Goal: Transaction & Acquisition: Purchase product/service

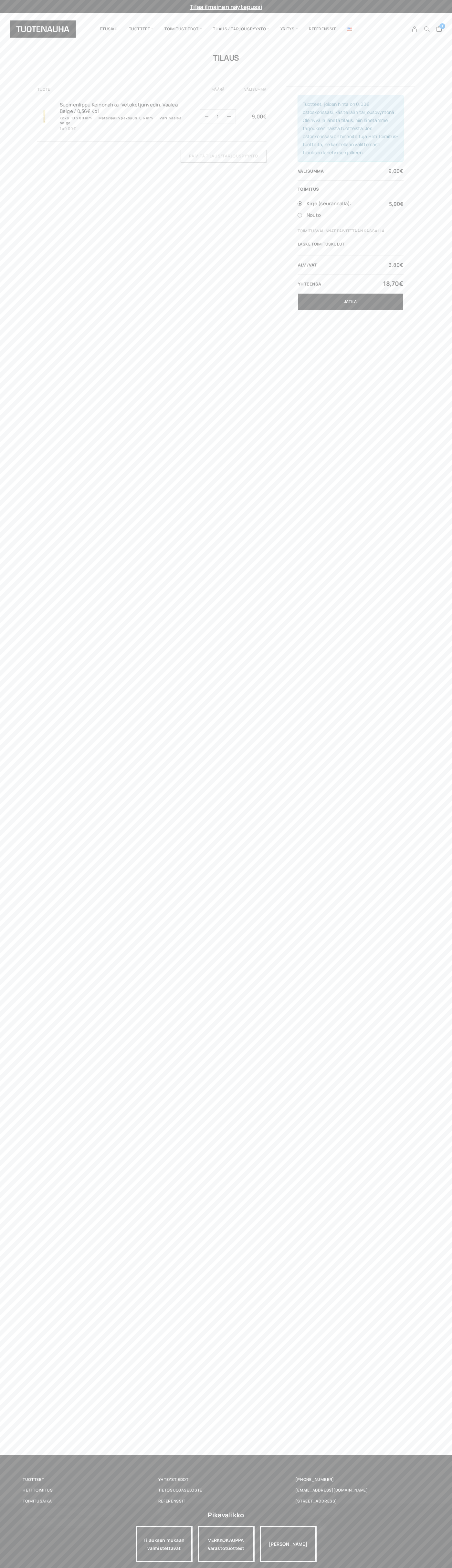
click at [366, 11] on div "Tilaa ilmainen näytepussi" at bounding box center [226, 7] width 452 height 13
click at [434, 1356] on div "Tilaus Tuote Määrä Välisumma Suomenlippu Keinonahka -Vetoketjunvedi­n, Vaalea B…" at bounding box center [226, 750] width 452 height 1410
click at [165, 1568] on html "Mitä etsit? Clear Tilaa ilmainen näytepussi Suomenlippu Keinonahka -Vetoketjunv…" at bounding box center [226, 784] width 452 height 1568
click at [27, 165] on div "Tilaus Tuote Määrä Välisumma Suomenlippu Keinonahka -Vetoketjunvedi­n, Vaalea B…" at bounding box center [226, 750] width 452 height 1410
